Goal: Task Accomplishment & Management: Use online tool/utility

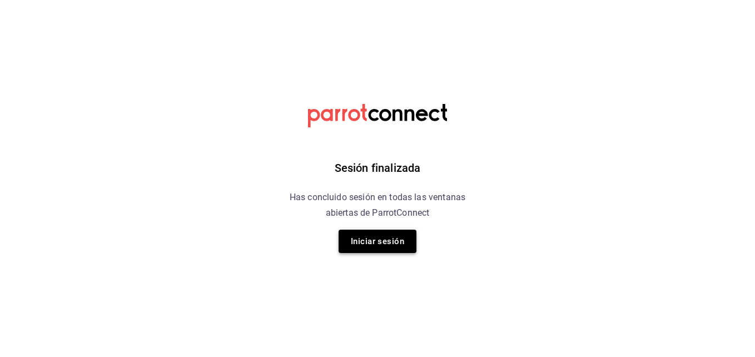
click at [350, 248] on button "Iniciar sesión" at bounding box center [377, 241] width 78 height 23
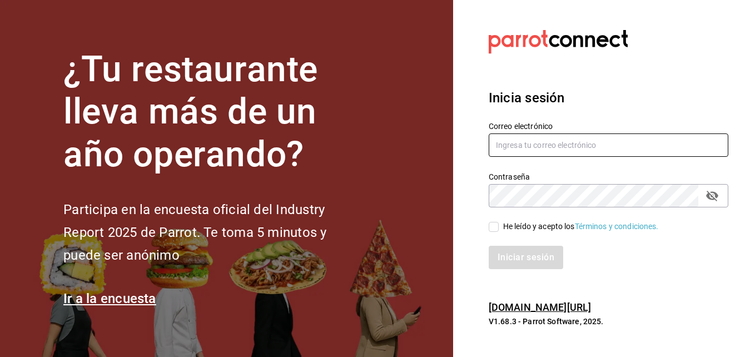
click at [630, 149] on input "text" at bounding box center [608, 144] width 240 height 23
type input "cuerno.cdmx@grupocosteno.com"
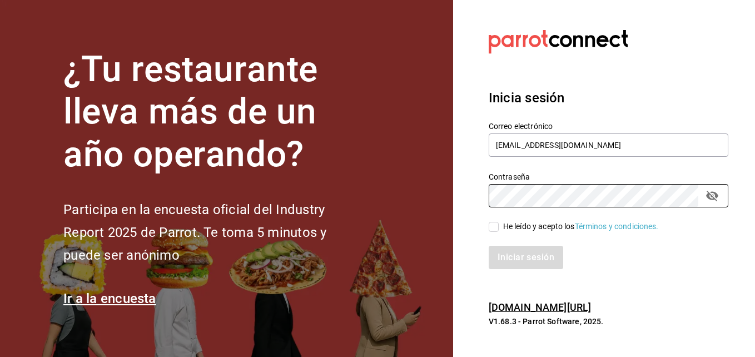
click at [491, 224] on input "He leído y acepto los Términos y condiciones." at bounding box center [493, 227] width 10 height 10
checkbox input "true"
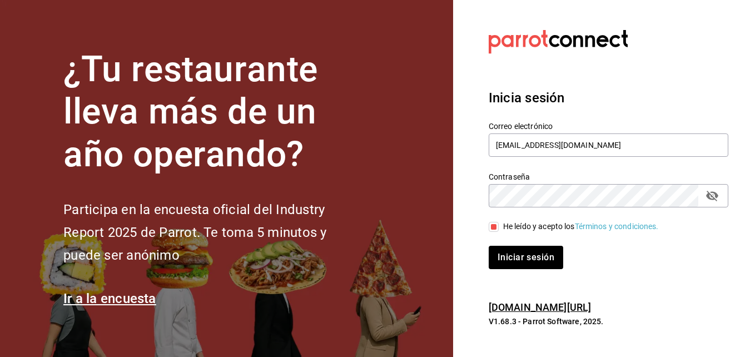
click at [500, 272] on div "Inicia sesión Correo electrónico cuerno.cdmx@grupocosteno.com Contraseña Contra…" at bounding box center [608, 178] width 240 height 208
click at [507, 262] on button "Iniciar sesión" at bounding box center [526, 257] width 76 height 23
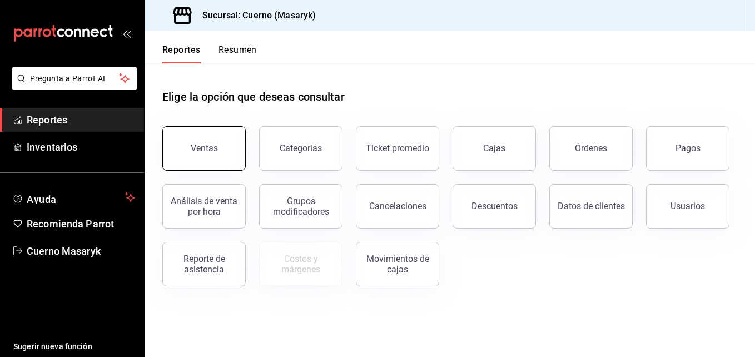
click at [199, 134] on button "Ventas" at bounding box center [203, 148] width 83 height 44
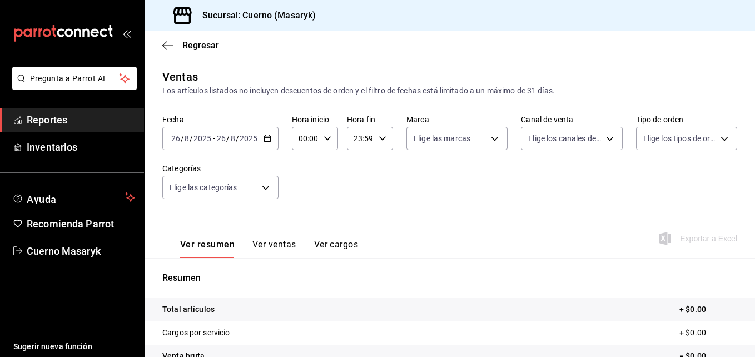
click at [275, 144] on div "[DATE] [DATE] - [DATE] [DATE]" at bounding box center [220, 138] width 116 height 23
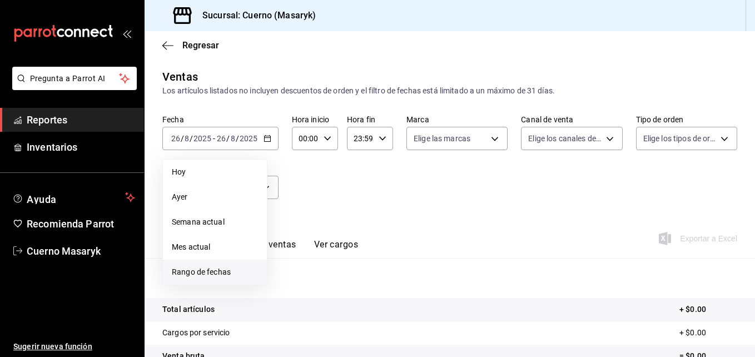
click at [202, 270] on span "Rango de fechas" at bounding box center [215, 272] width 86 height 12
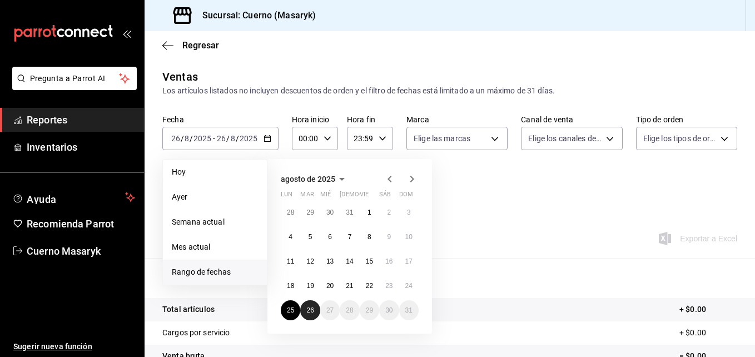
click at [308, 306] on button "26" at bounding box center [309, 310] width 19 height 20
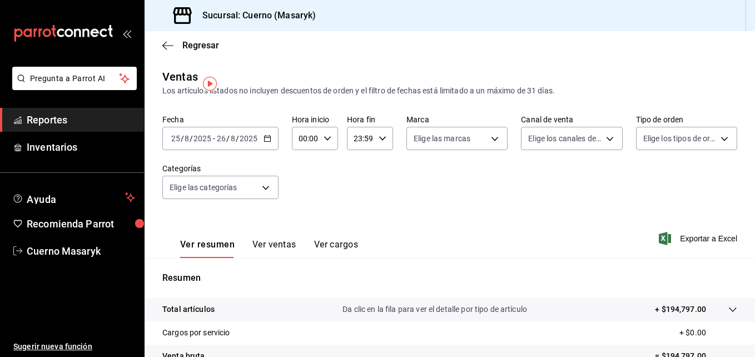
click at [325, 135] on icon "button" at bounding box center [327, 138] width 8 height 8
click at [306, 203] on button "04" at bounding box center [302, 195] width 18 height 22
type input "04:00"
click at [377, 143] on div at bounding box center [377, 178] width 755 height 357
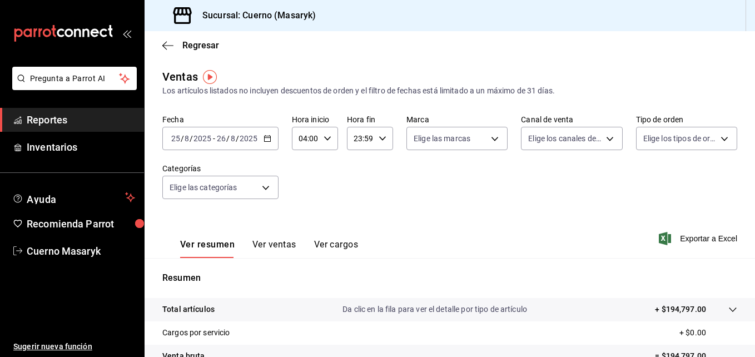
click at [377, 143] on div "23:59 Hora fin" at bounding box center [370, 138] width 46 height 23
click at [360, 166] on button "05" at bounding box center [356, 170] width 18 height 22
type input "05:59"
click at [458, 154] on div at bounding box center [377, 178] width 755 height 357
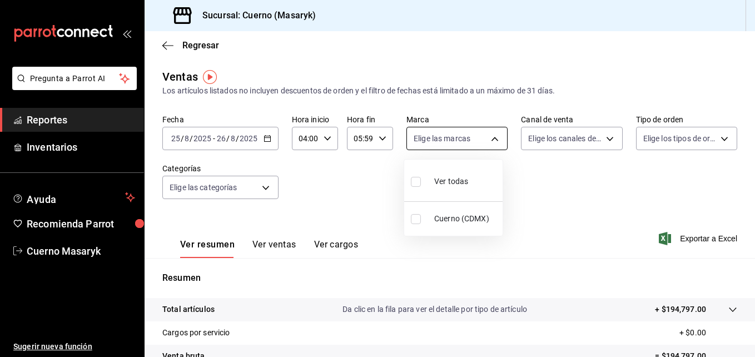
click at [486, 147] on body "Pregunta a Parrot AI Reportes Inventarios Ayuda Recomienda Parrot Cuerno Masary…" at bounding box center [377, 178] width 755 height 357
click at [417, 179] on input "checkbox" at bounding box center [416, 182] width 10 height 10
checkbox input "true"
type input "4ea0d660-02b3-4785-bb88-48b5ef6e196c"
checkbox input "true"
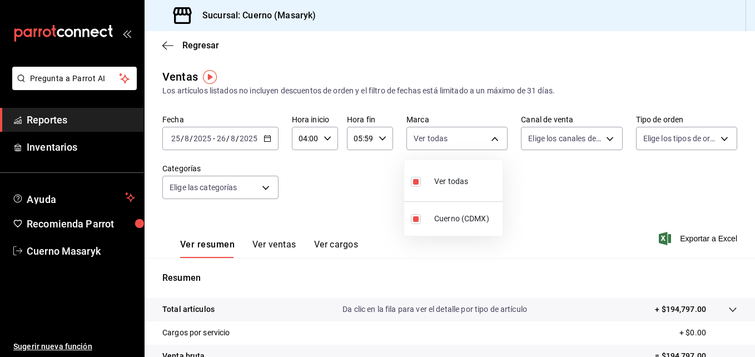
click at [582, 144] on div at bounding box center [377, 178] width 755 height 357
click at [582, 144] on body "Pregunta a Parrot AI Reportes Inventarios Ayuda Recomienda Parrot Cuerno Masary…" at bounding box center [377, 178] width 755 height 357
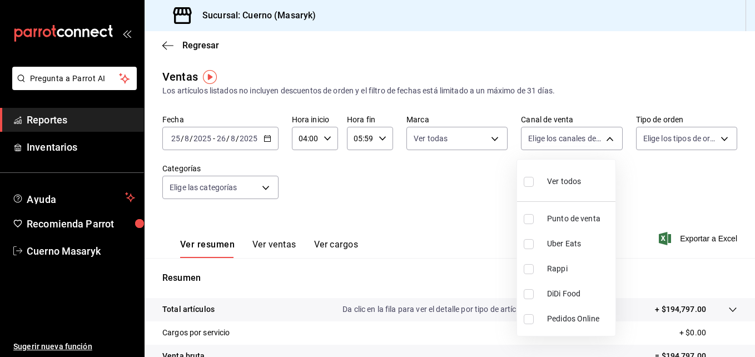
click at [523, 181] on li "Ver todos" at bounding box center [566, 180] width 98 height 33
type input "PARROT,UBER_EATS,RAPPI,DIDI_FOOD,ONLINE"
checkbox input "true"
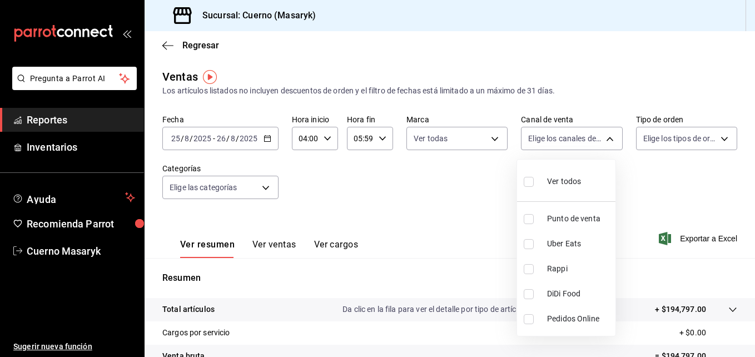
checkbox input "true"
click at [675, 171] on div at bounding box center [377, 178] width 755 height 357
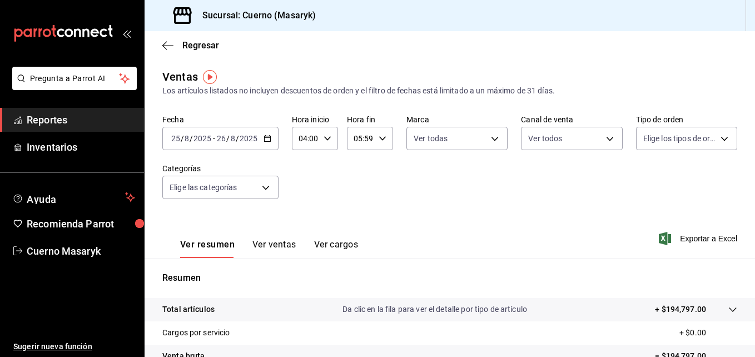
click at [710, 143] on body "Pregunta a Parrot AI Reportes Inventarios Ayuda Recomienda Parrot Cuerno Masary…" at bounding box center [377, 178] width 755 height 357
click at [635, 186] on li "Ver todos" at bounding box center [679, 180] width 98 height 33
type input "d8208262-291b-4595-bbfa-ed1e8660efdb,73ecdc8a-b505-4242-b24a-d5f1595b9b0a,EXTER…"
checkbox input "true"
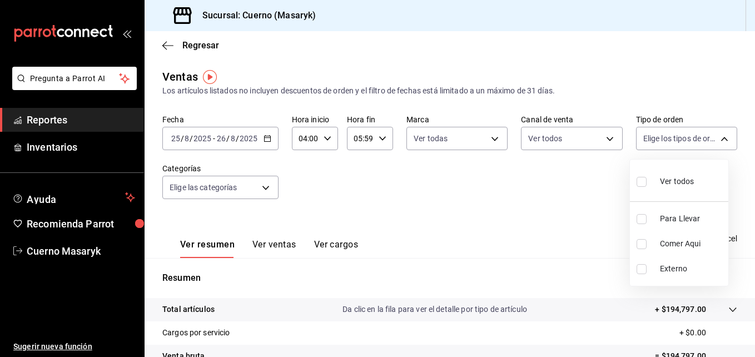
checkbox input "true"
click at [266, 188] on div at bounding box center [377, 178] width 755 height 357
click at [266, 188] on body "Pregunta a Parrot AI Reportes Inventarios Ayuda Recomienda Parrot Cuerno Masary…" at bounding box center [377, 178] width 755 height 357
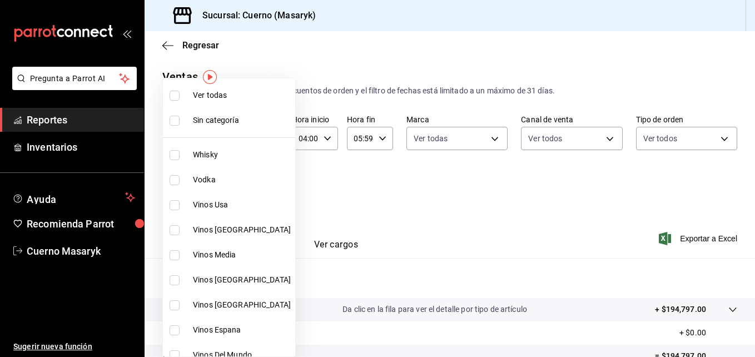
click at [177, 98] on input "checkbox" at bounding box center [174, 96] width 10 height 10
checkbox input "true"
type input "c67b51a2-384c-483e-a5be-40afd3eac247,ec1a4520-4a99-4810-921e-4abf40ebc8c6,cd2d5…"
checkbox input "true"
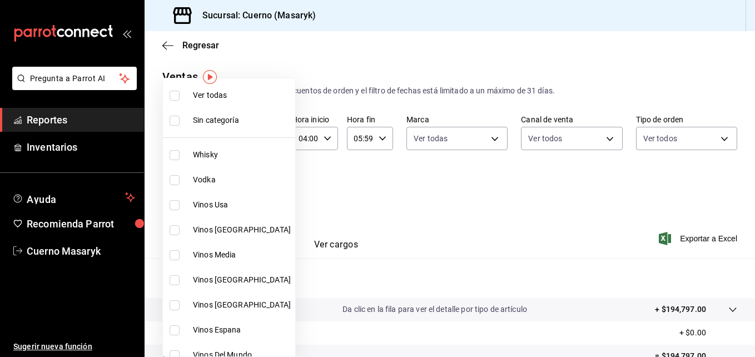
checkbox input "true"
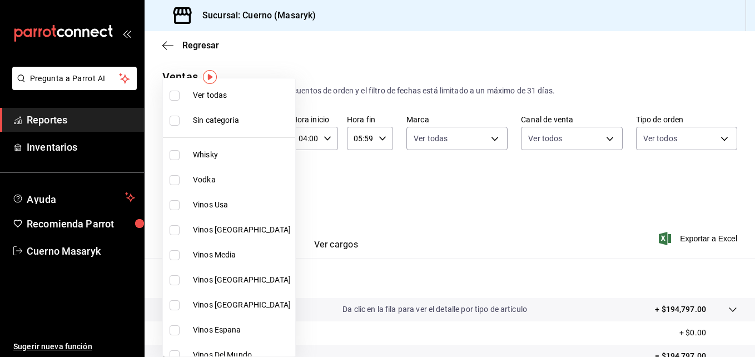
checkbox input "true"
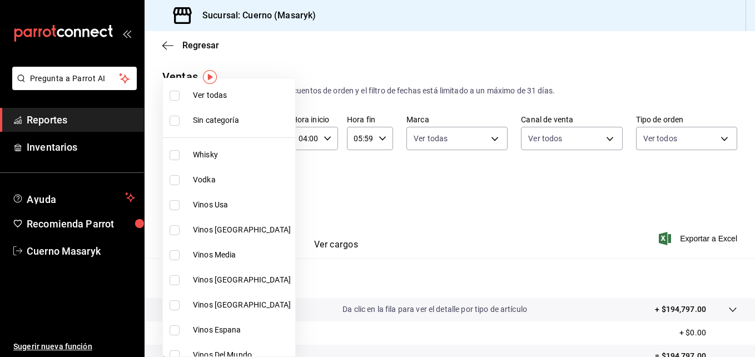
checkbox input "true"
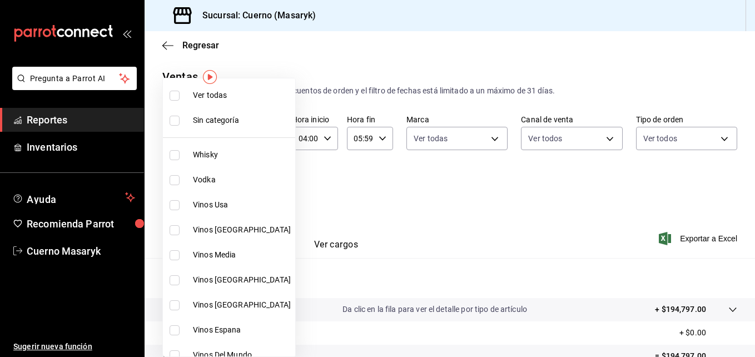
checkbox input "true"
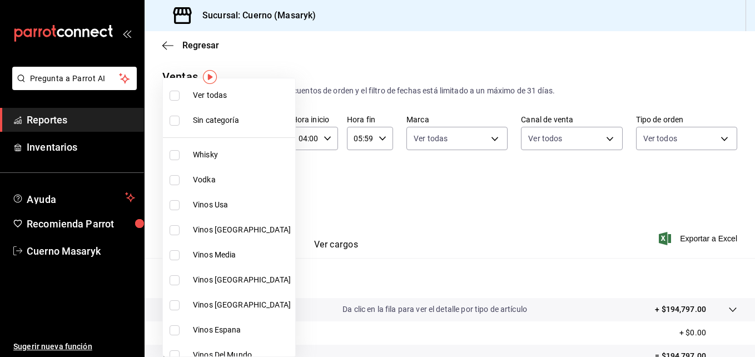
checkbox input "true"
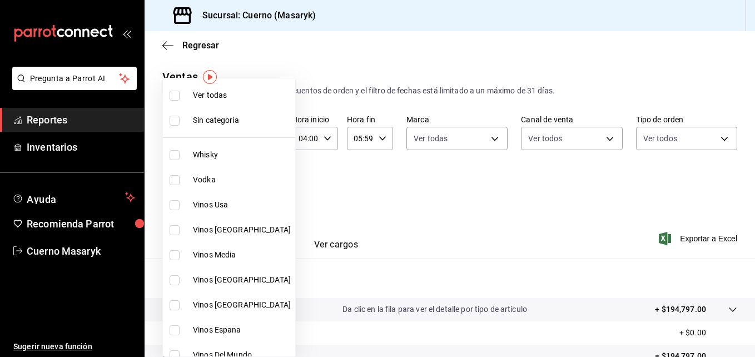
checkbox input "true"
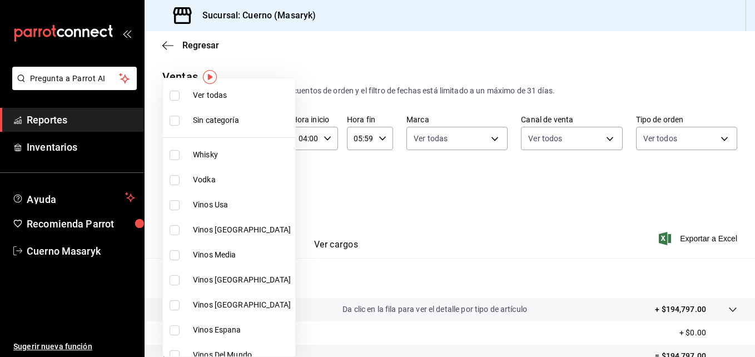
checkbox input "true"
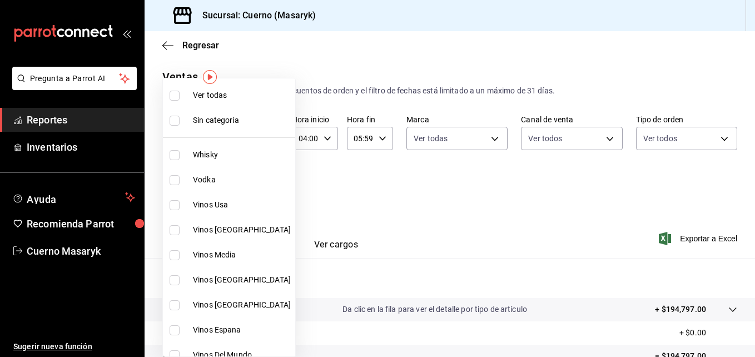
checkbox input "true"
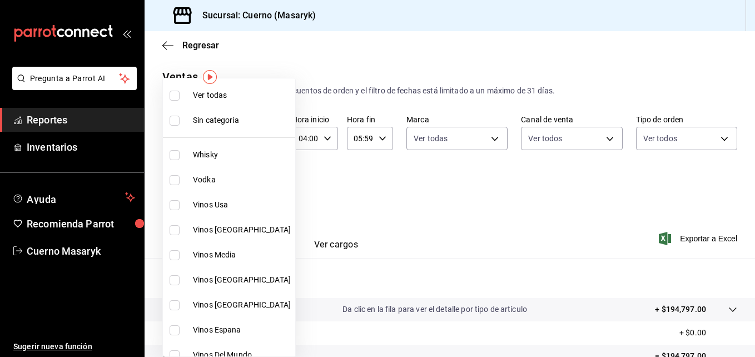
checkbox input "true"
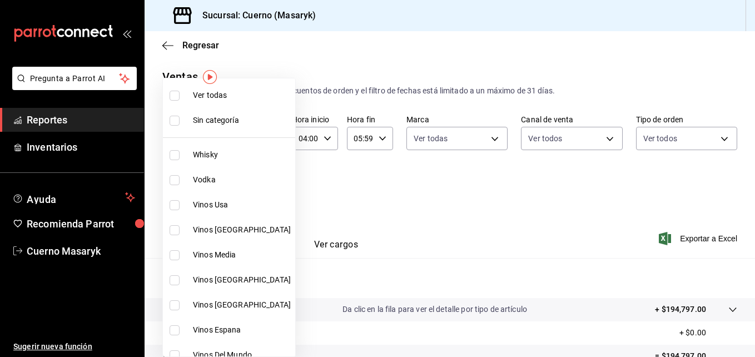
checkbox input "true"
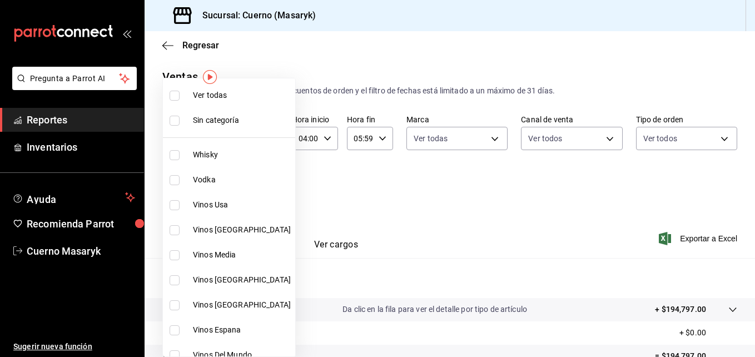
checkbox input "true"
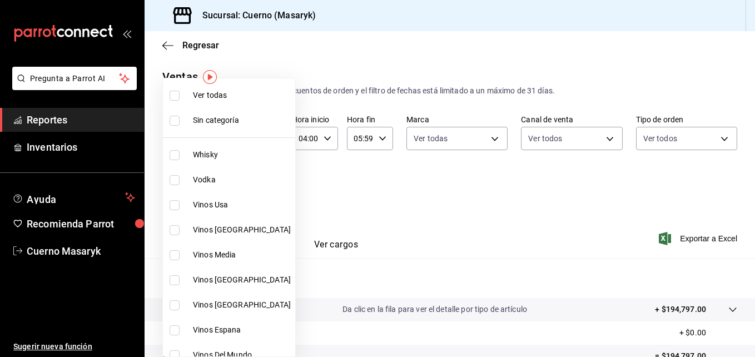
checkbox input "true"
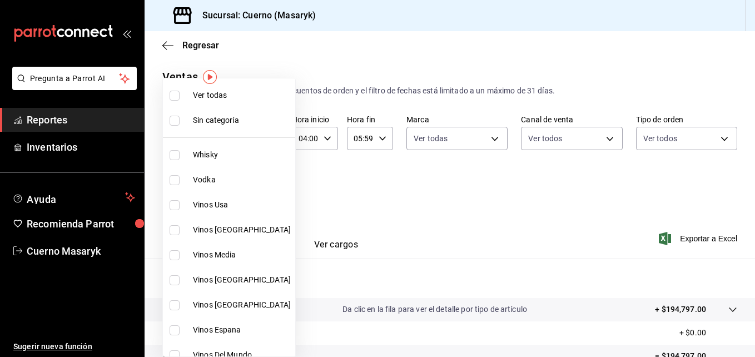
checkbox input "true"
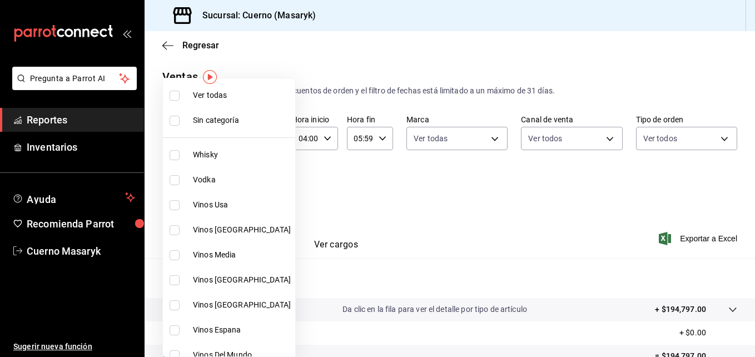
checkbox input "true"
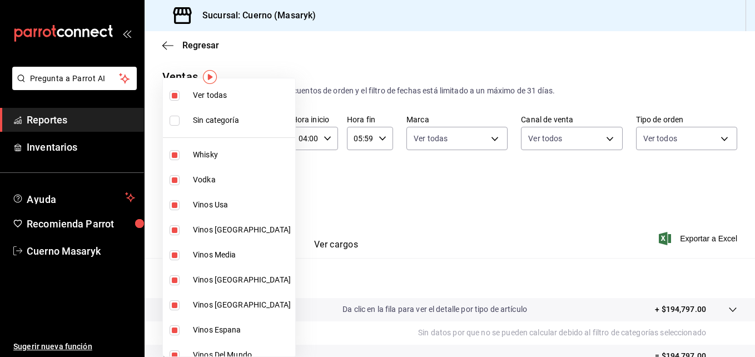
click at [563, 224] on div at bounding box center [377, 178] width 755 height 357
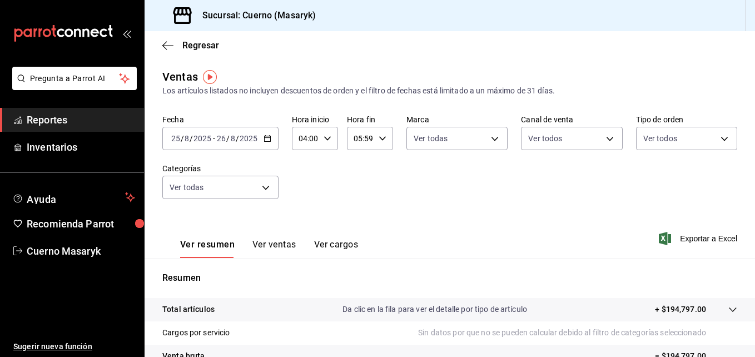
drag, startPoint x: 563, startPoint y: 224, endPoint x: 692, endPoint y: 240, distance: 129.9
click at [692, 240] on span "Exportar a Excel" at bounding box center [699, 238] width 76 height 13
